Goal: Task Accomplishment & Management: Use online tool/utility

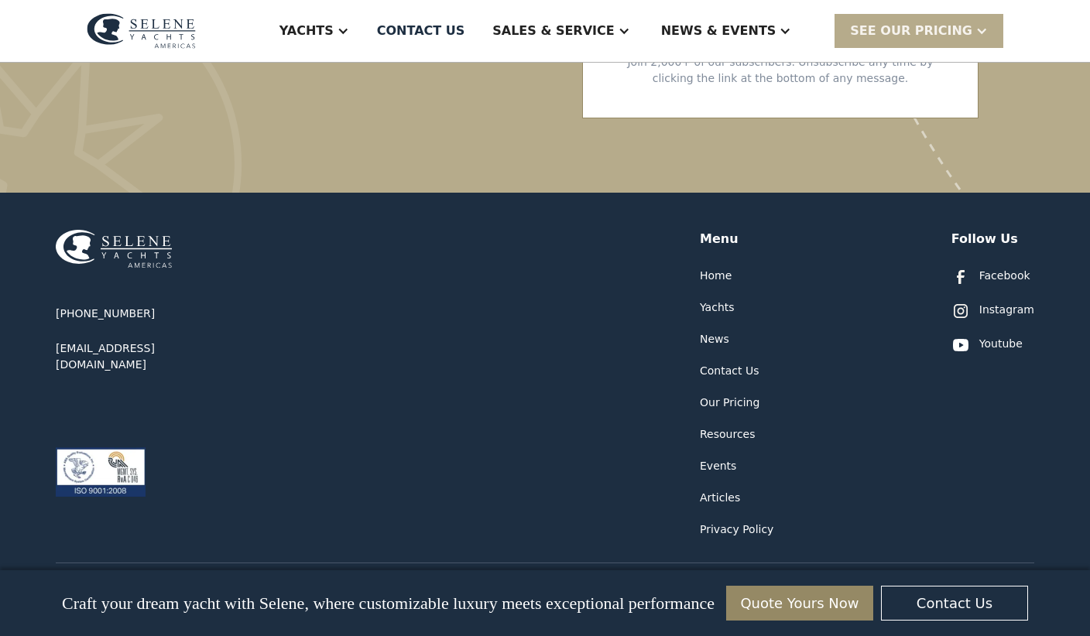
scroll to position [3800, 0]
click at [738, 395] on div "Our Pricing" at bounding box center [730, 403] width 60 height 16
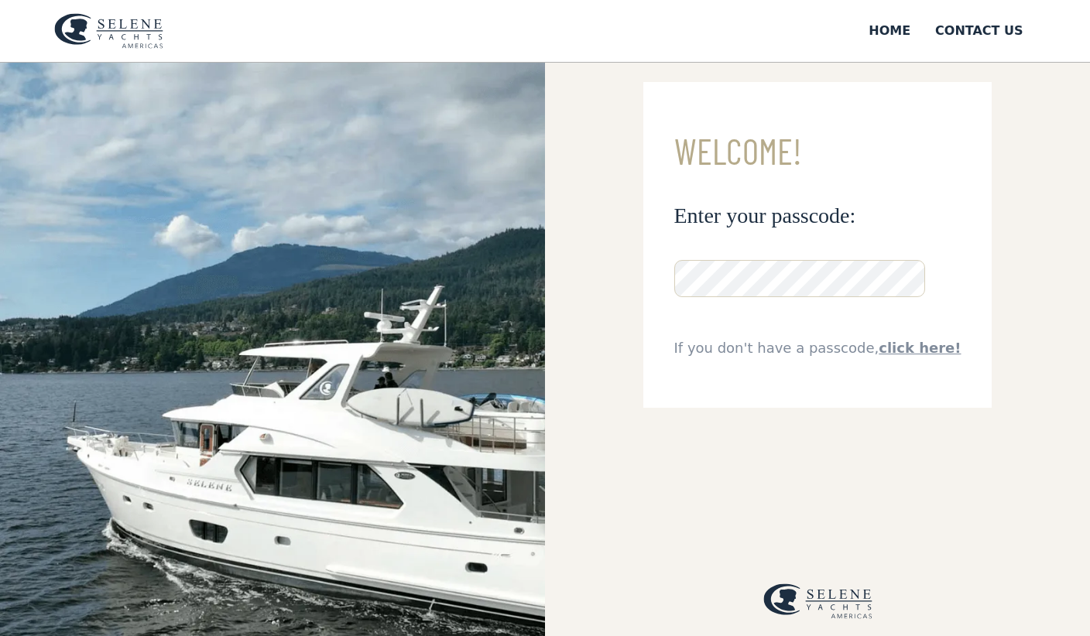
scroll to position [32, 0]
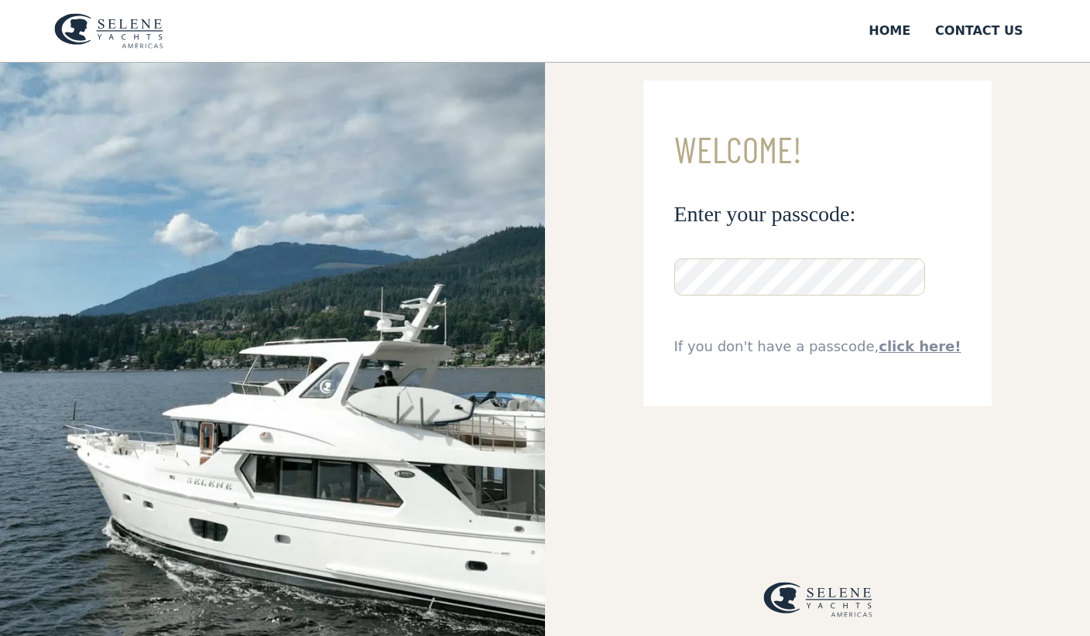
click at [921, 350] on link "click here!" at bounding box center [919, 346] width 82 height 16
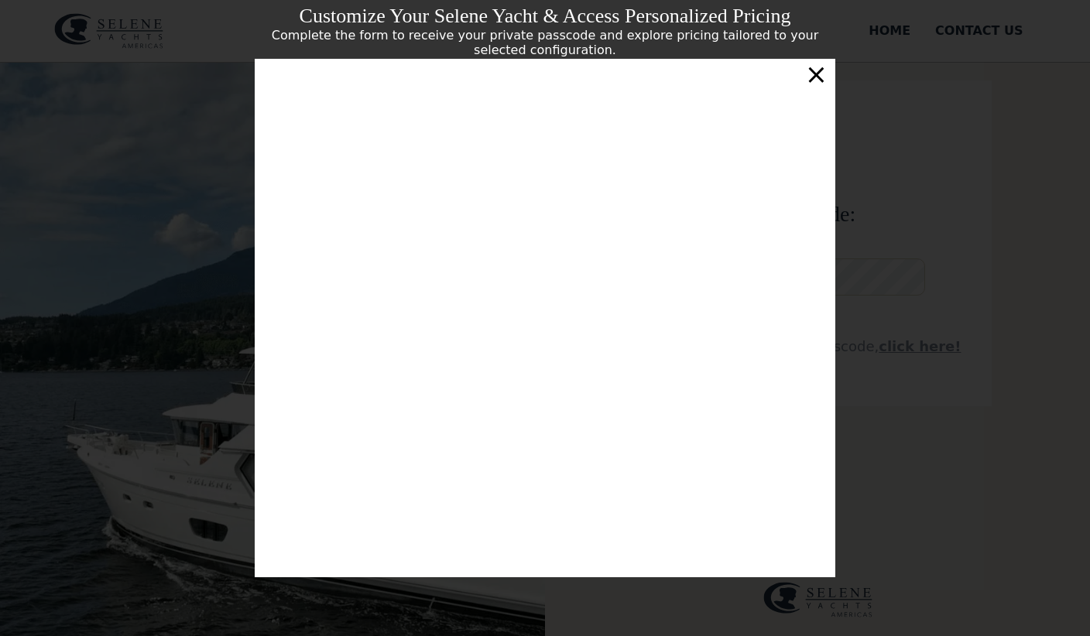
scroll to position [0, 0]
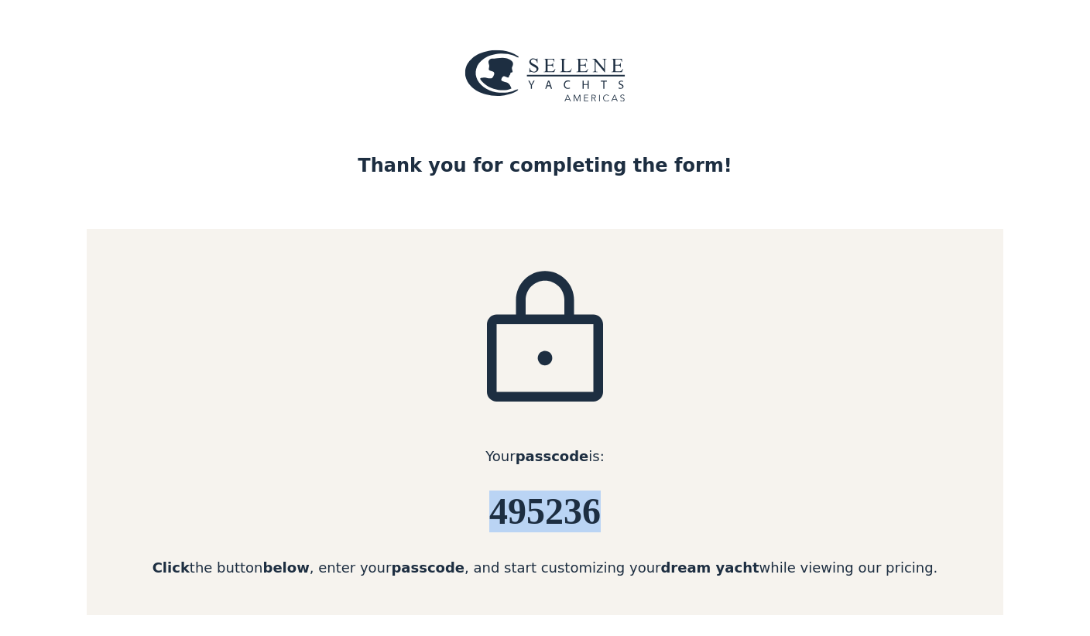
drag, startPoint x: 491, startPoint y: 513, endPoint x: 635, endPoint y: 516, distance: 144.0
click at [635, 517] on h6 "495236" at bounding box center [545, 511] width 916 height 41
copy h6 "495236"
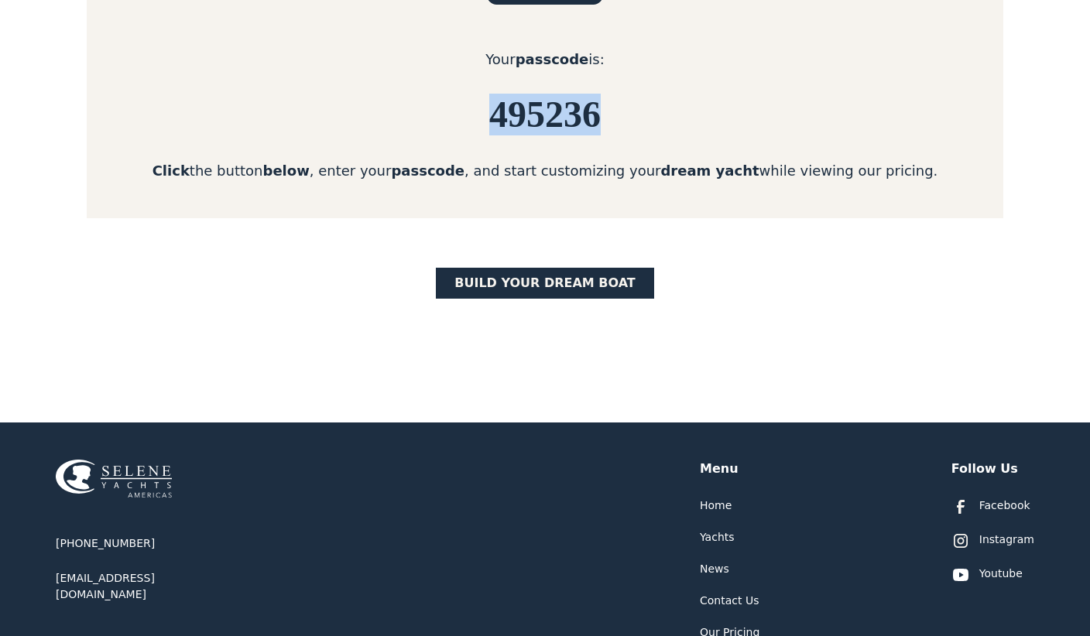
scroll to position [503, 0]
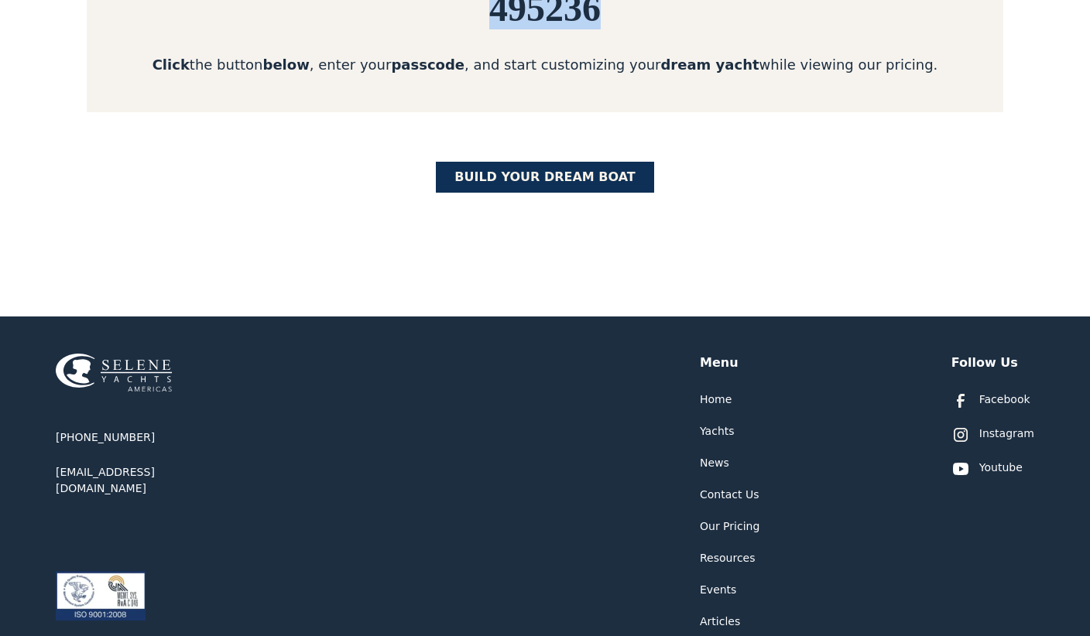
click at [540, 170] on link "BUILD yOUR dream boat" at bounding box center [545, 177] width 218 height 31
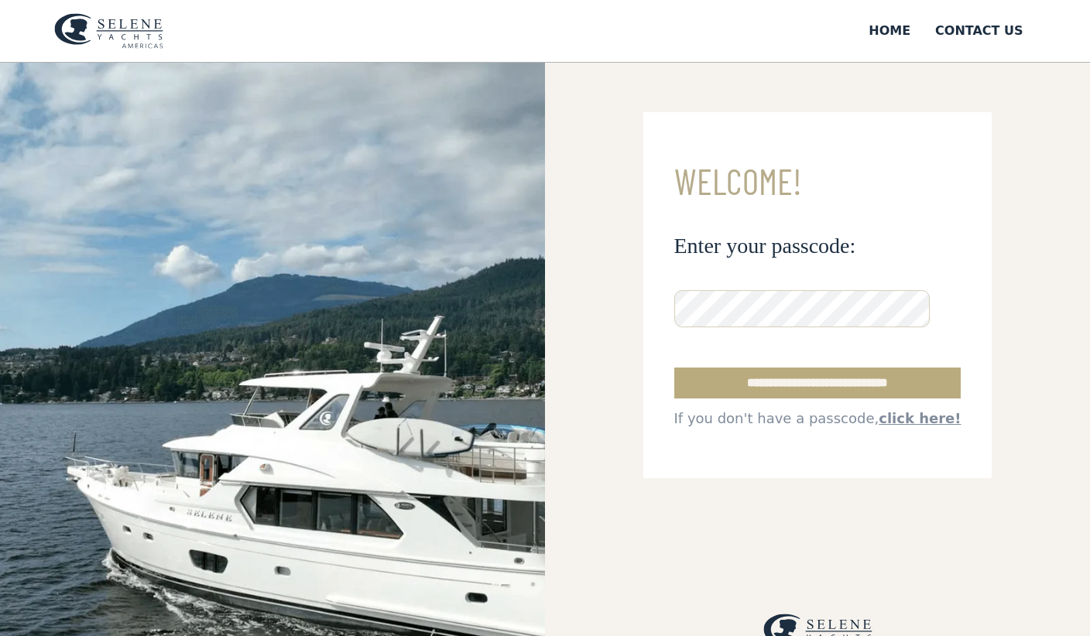
click at [771, 378] on input "**********" at bounding box center [817, 383] width 287 height 31
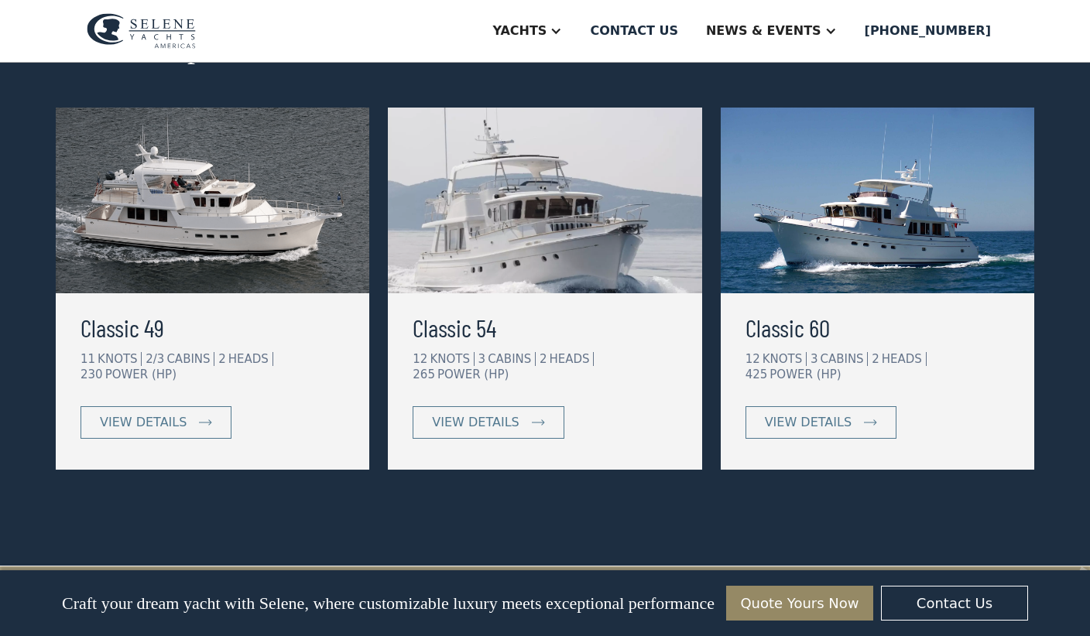
scroll to position [804, 0]
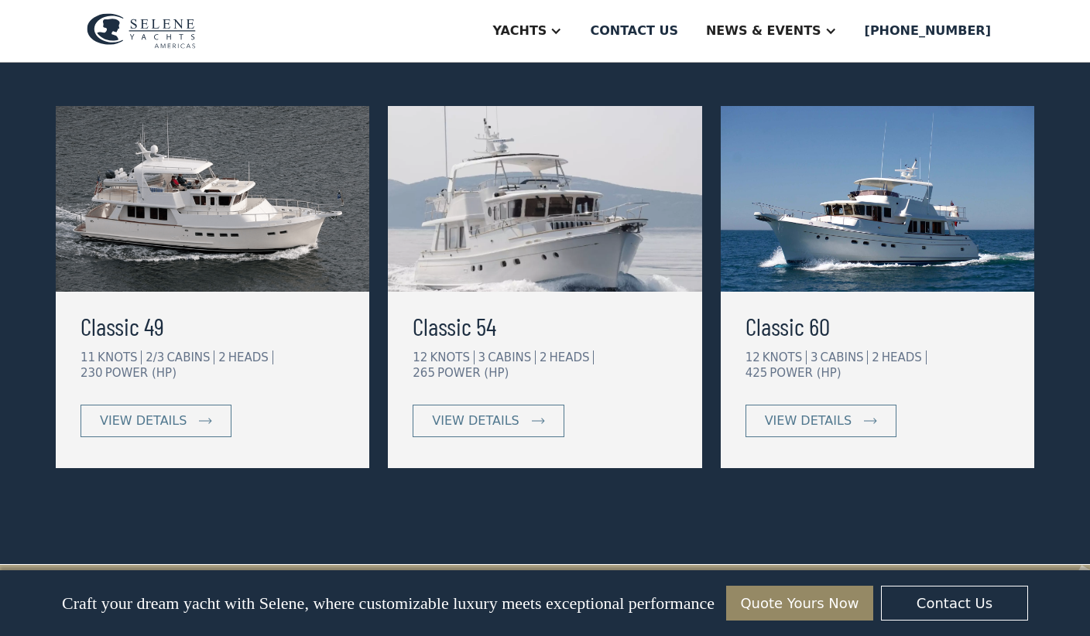
click at [216, 232] on img at bounding box center [212, 199] width 313 height 186
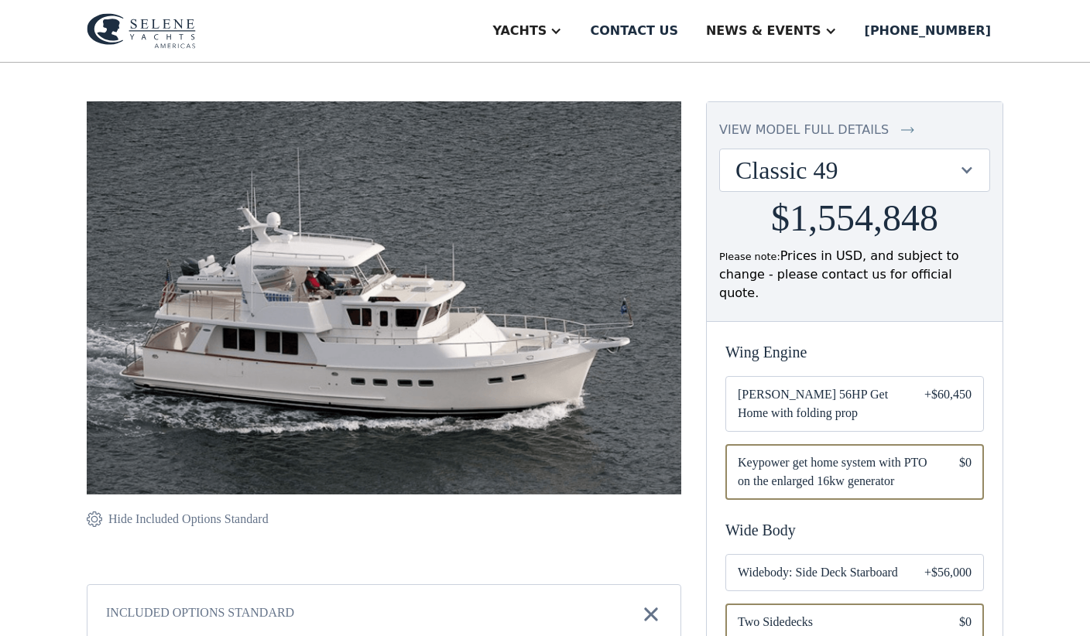
scroll to position [116, 0]
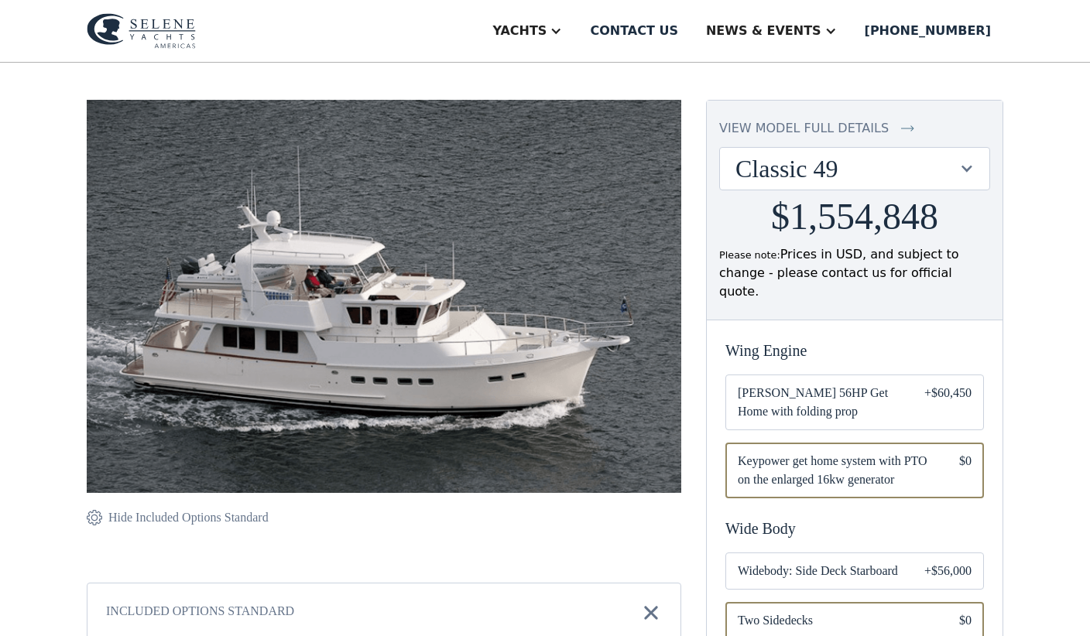
click at [861, 170] on div "Classic 49" at bounding box center [846, 168] width 223 height 29
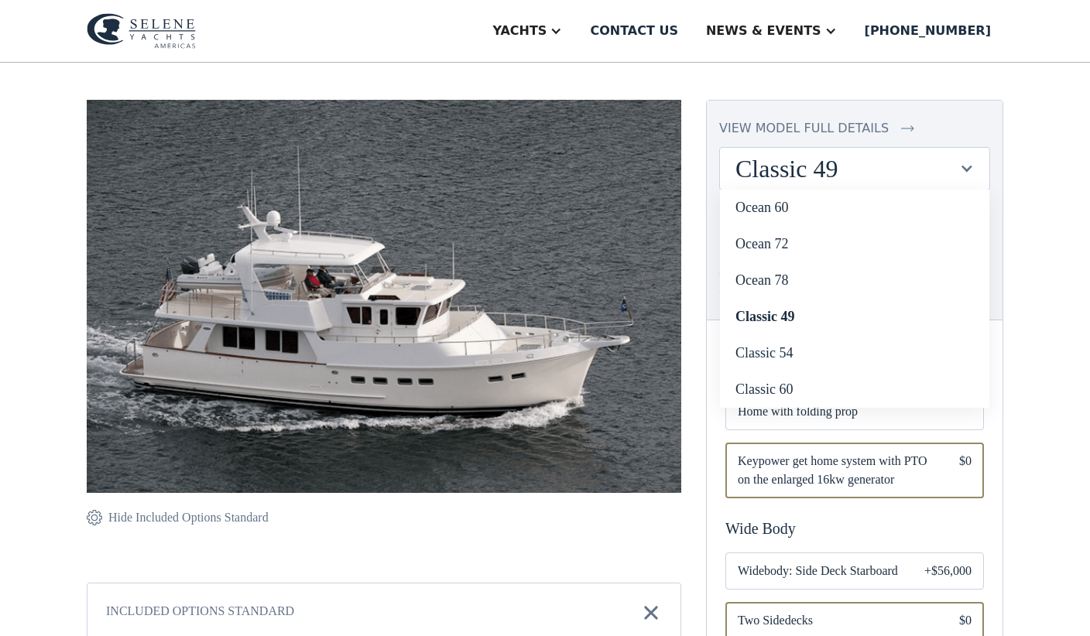
click at [861, 170] on div "Classic 49" at bounding box center [846, 168] width 223 height 29
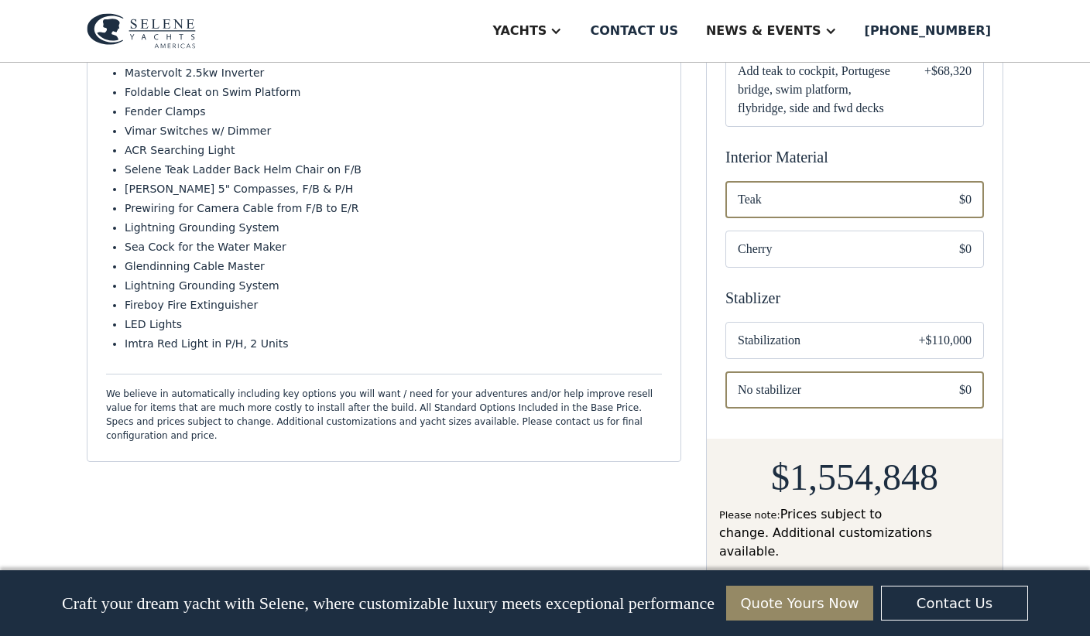
scroll to position [807, 0]
click at [827, 330] on span "Stabilization" at bounding box center [816, 339] width 156 height 19
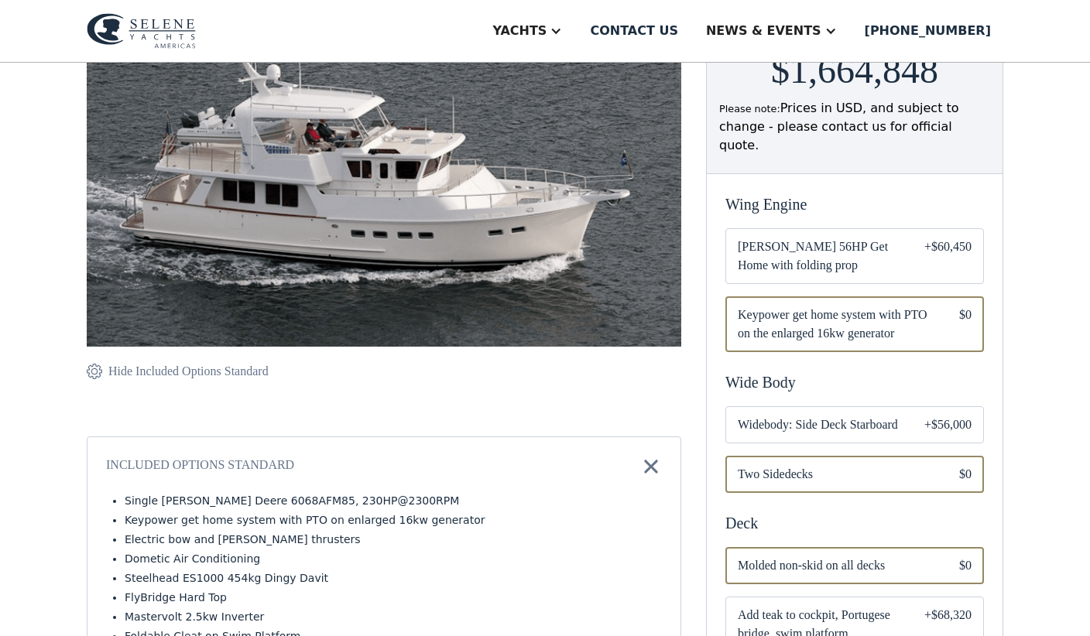
scroll to position [289, 0]
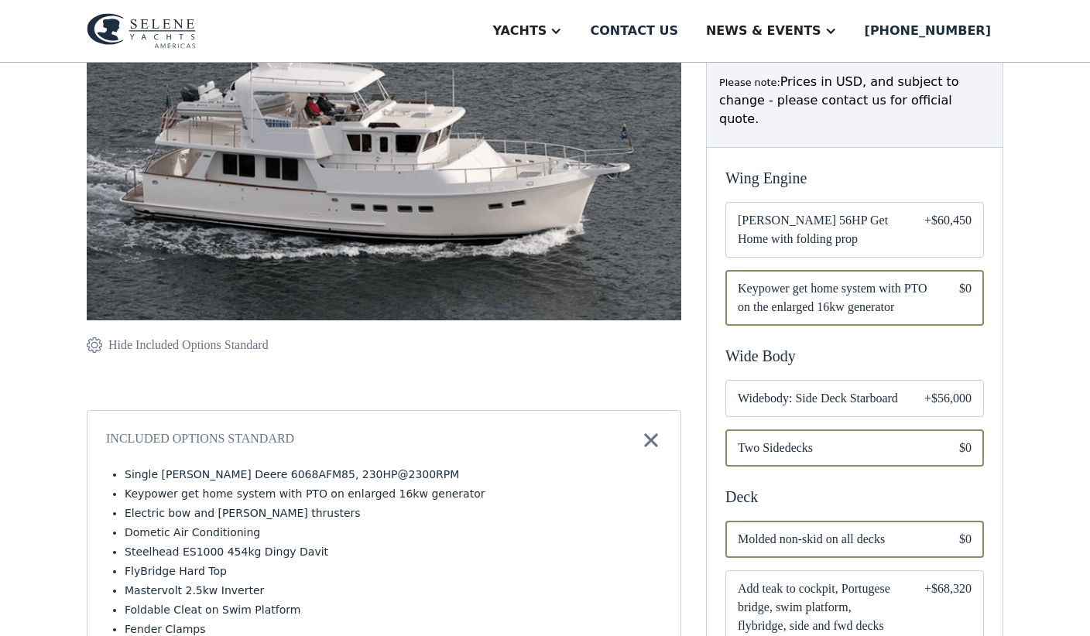
click at [830, 580] on span "Add teak to cockpit, Portugese bridge, swim platform, flybridge, side and fwd d…" at bounding box center [819, 608] width 162 height 56
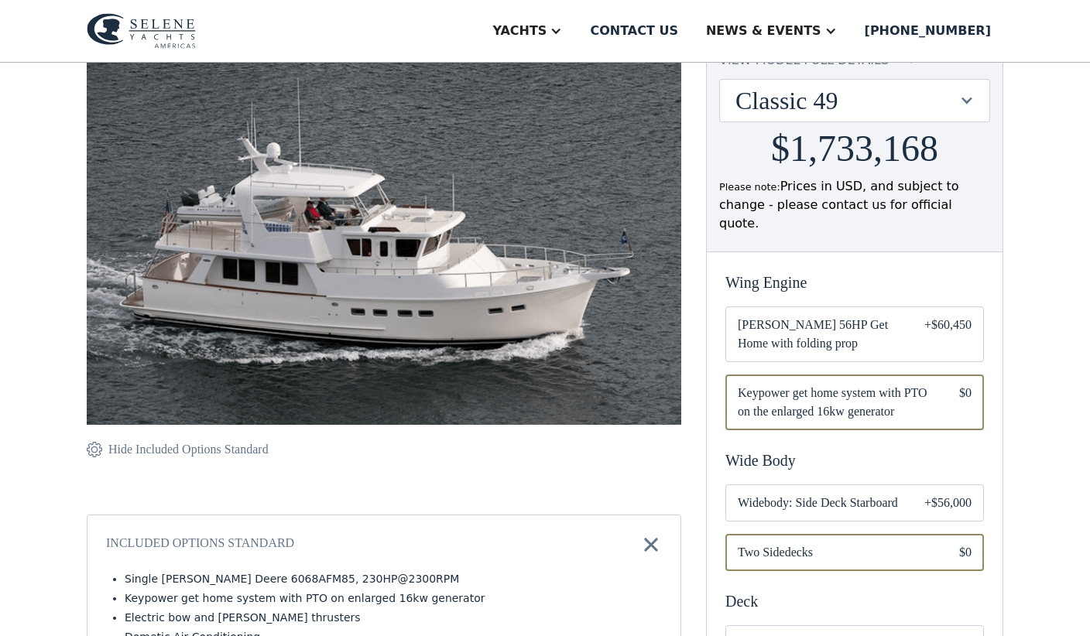
scroll to position [183, 0]
click at [838, 495] on span "Widebody: Side Deck Starboard" at bounding box center [819, 504] width 162 height 19
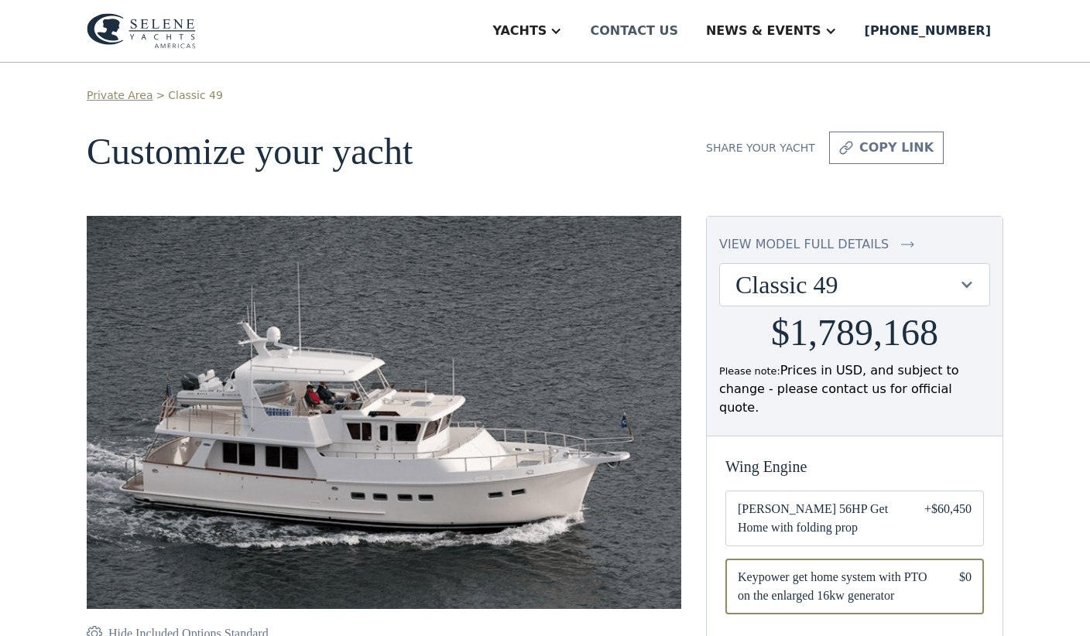
click at [676, 30] on div "Contact us" at bounding box center [634, 31] width 88 height 19
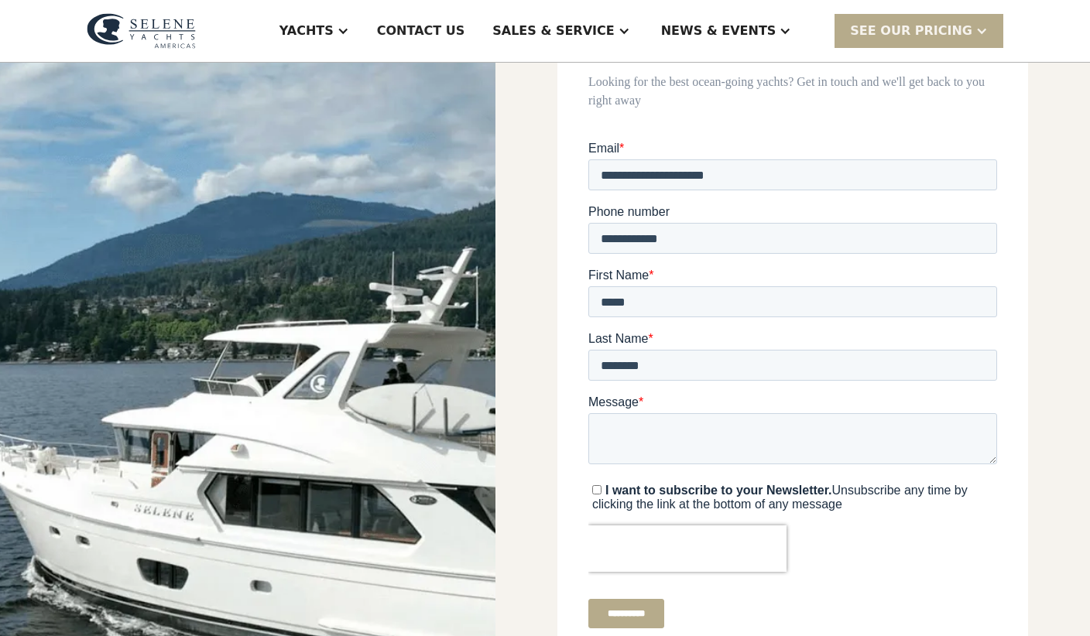
scroll to position [154, 0]
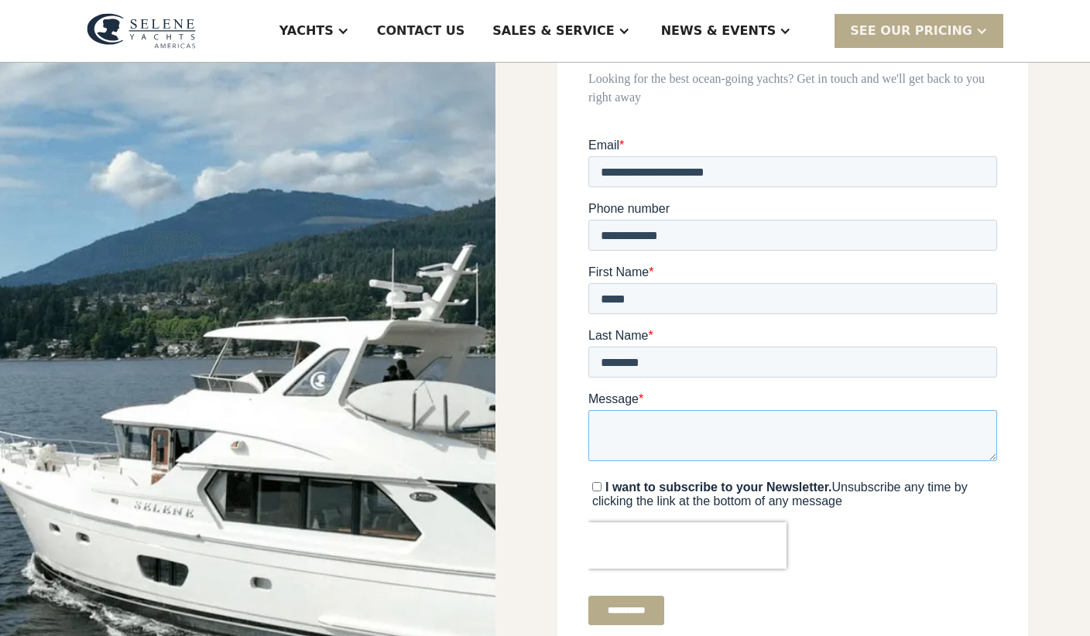
click at [674, 438] on textarea "Message *" at bounding box center [792, 435] width 409 height 51
type textarea "**********"
click at [635, 611] on input "**********" at bounding box center [626, 610] width 76 height 29
